Goal: Obtain resource: Obtain resource

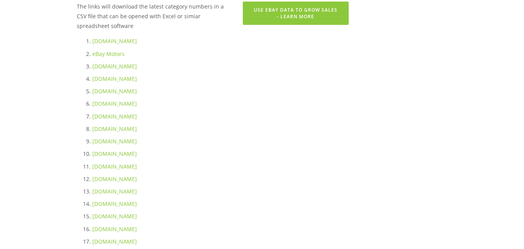
scroll to position [264, 0]
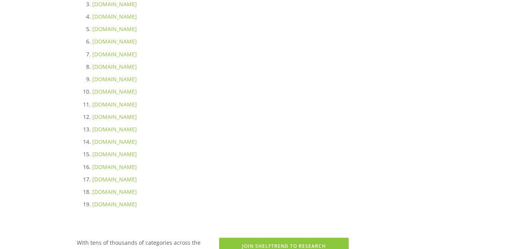
click at [297, 146] on p "[DOMAIN_NAME]" at bounding box center [220, 142] width 257 height 10
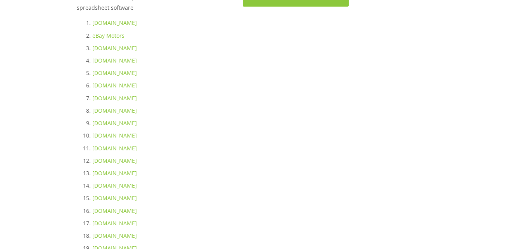
scroll to position [124, 0]
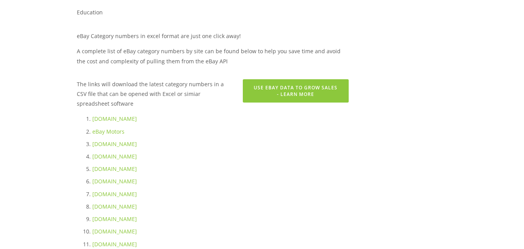
click at [108, 182] on link "[DOMAIN_NAME]" at bounding box center [114, 180] width 45 height 7
click at [302, 205] on p "[DOMAIN_NAME]" at bounding box center [220, 206] width 257 height 10
click at [209, 147] on p "[DOMAIN_NAME]" at bounding box center [220, 144] width 257 height 10
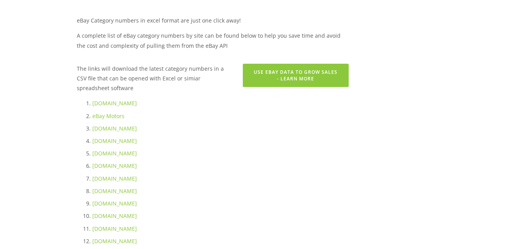
scroll to position [155, 0]
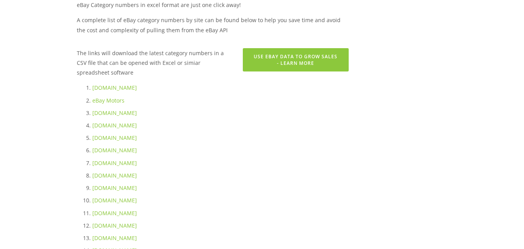
click at [100, 87] on link "[DOMAIN_NAME]" at bounding box center [114, 87] width 45 height 7
click at [399, 198] on main "[PERSON_NAME] [DATE] Education Download eBay category numbers to Excel in 1-cli…" at bounding box center [262, 232] width 396 height 665
click at [274, 188] on p "[DOMAIN_NAME]" at bounding box center [220, 188] width 257 height 10
click at [273, 180] on ol "[DOMAIN_NAME] eBay Motors [DOMAIN_NAME] [DOMAIN_NAME] [DOMAIN_NAME] [DOMAIN_NAM…" at bounding box center [213, 200] width 272 height 235
click at [435, 167] on main "[PERSON_NAME] [DATE] Education Download eBay category numbers to Excel in 1-cli…" at bounding box center [262, 232] width 396 height 665
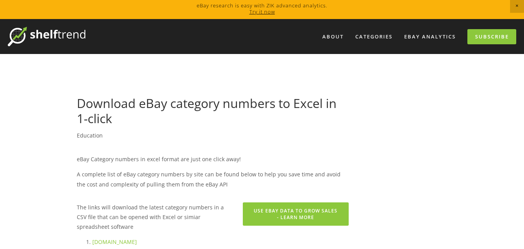
scroll to position [0, 0]
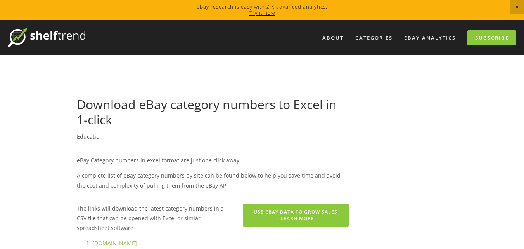
click at [518, 5] on span "Close Announcement" at bounding box center [517, 7] width 14 height 14
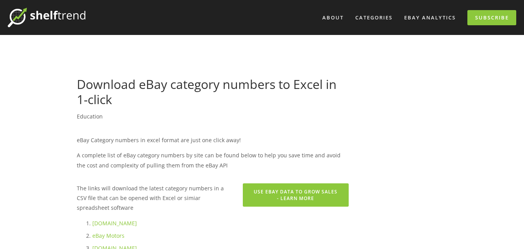
click at [312, 105] on h1 "Download eBay category numbers to Excel in 1-click" at bounding box center [213, 92] width 272 height 30
click at [300, 107] on h1 "Download eBay category numbers to Excel in 1-click" at bounding box center [213, 92] width 272 height 30
click at [301, 111] on header "[PERSON_NAME] [DATE] Education Download eBay category numbers to Excel in 1-cli…" at bounding box center [213, 99] width 272 height 44
